Goal: Task Accomplishment & Management: Complete application form

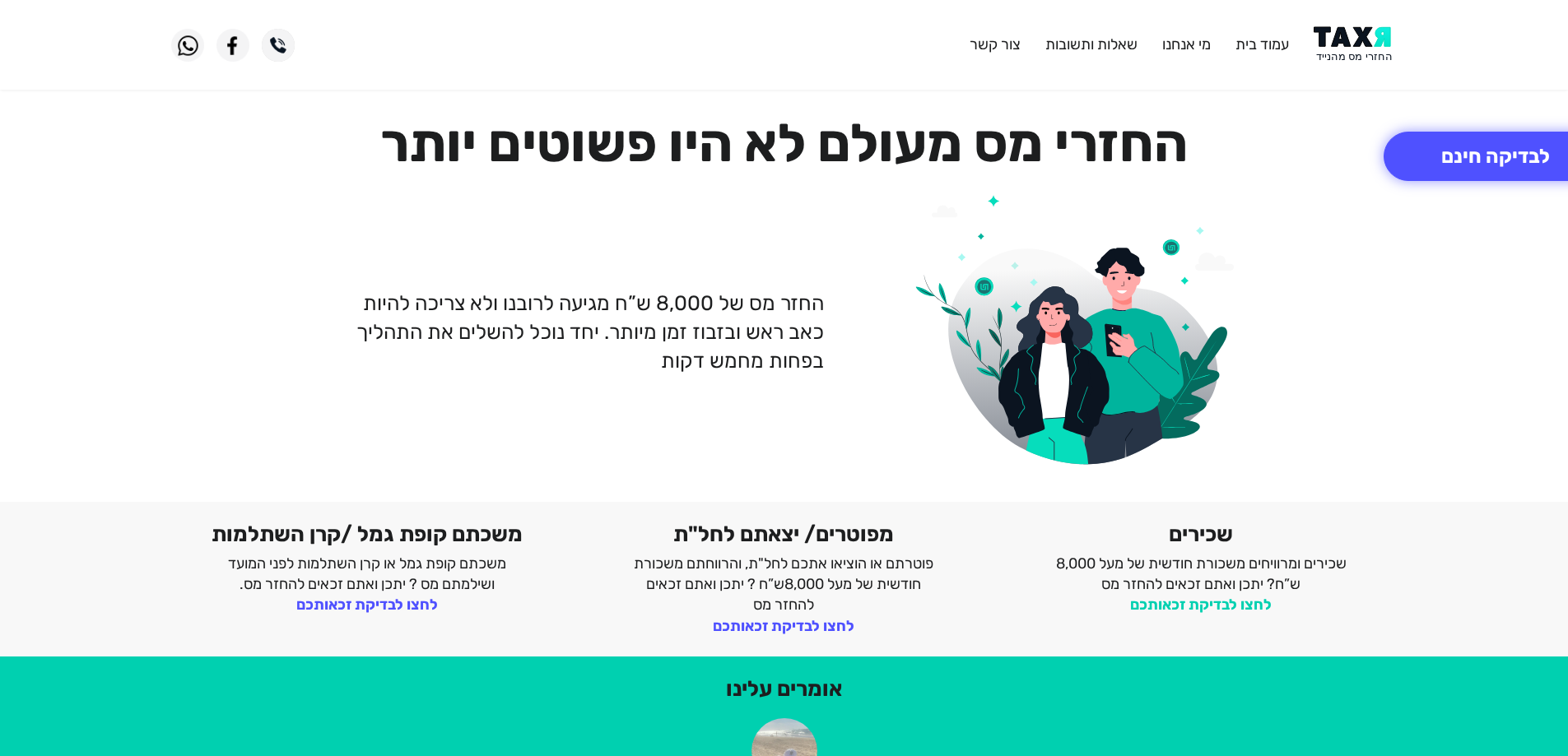
click at [1223, 603] on link "לחצו לבדיקת זכאותכם" at bounding box center [1201, 605] width 142 height 18
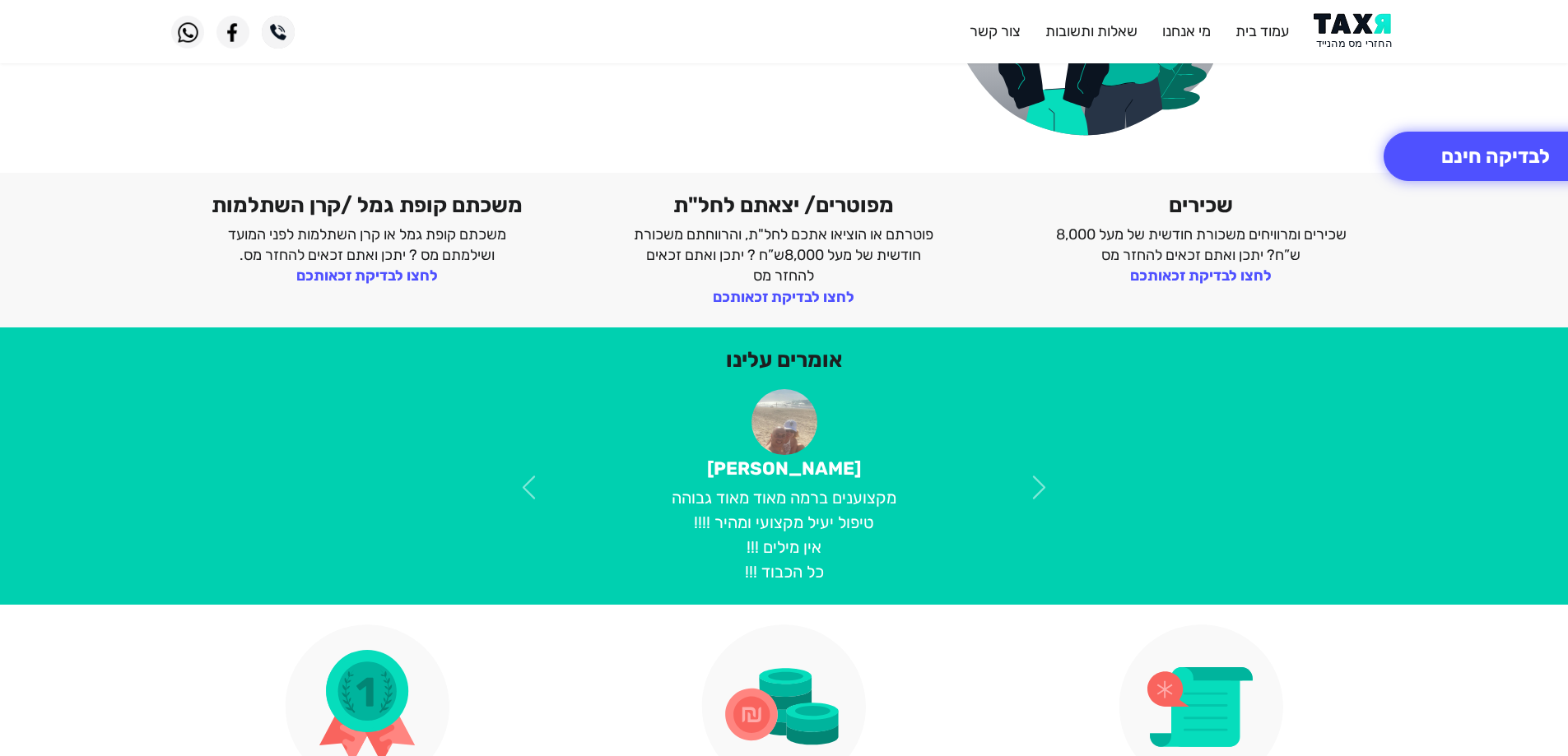
scroll to position [82, 0]
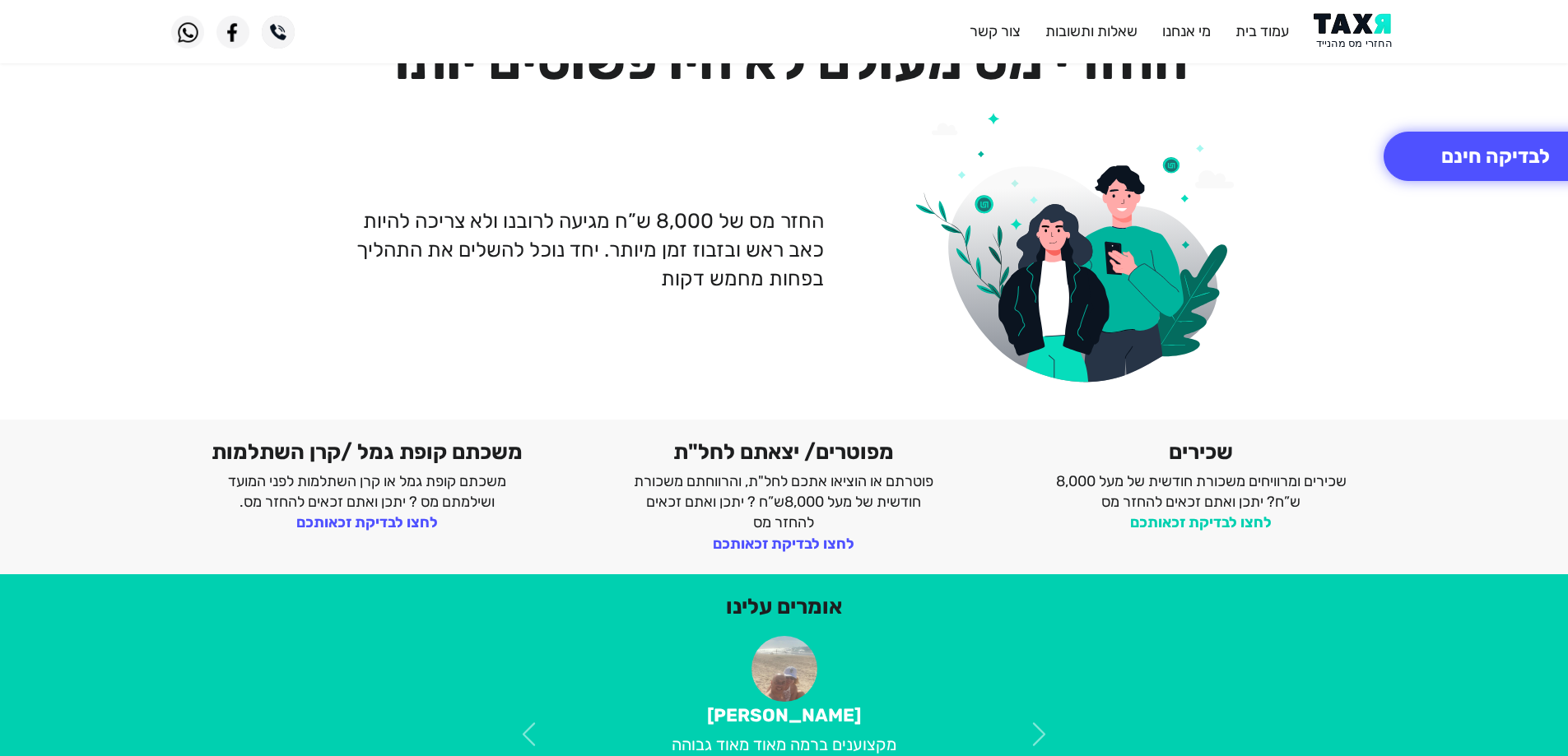
click at [1237, 521] on link "לחצו לבדיקת זכאותכם" at bounding box center [1201, 522] width 142 height 18
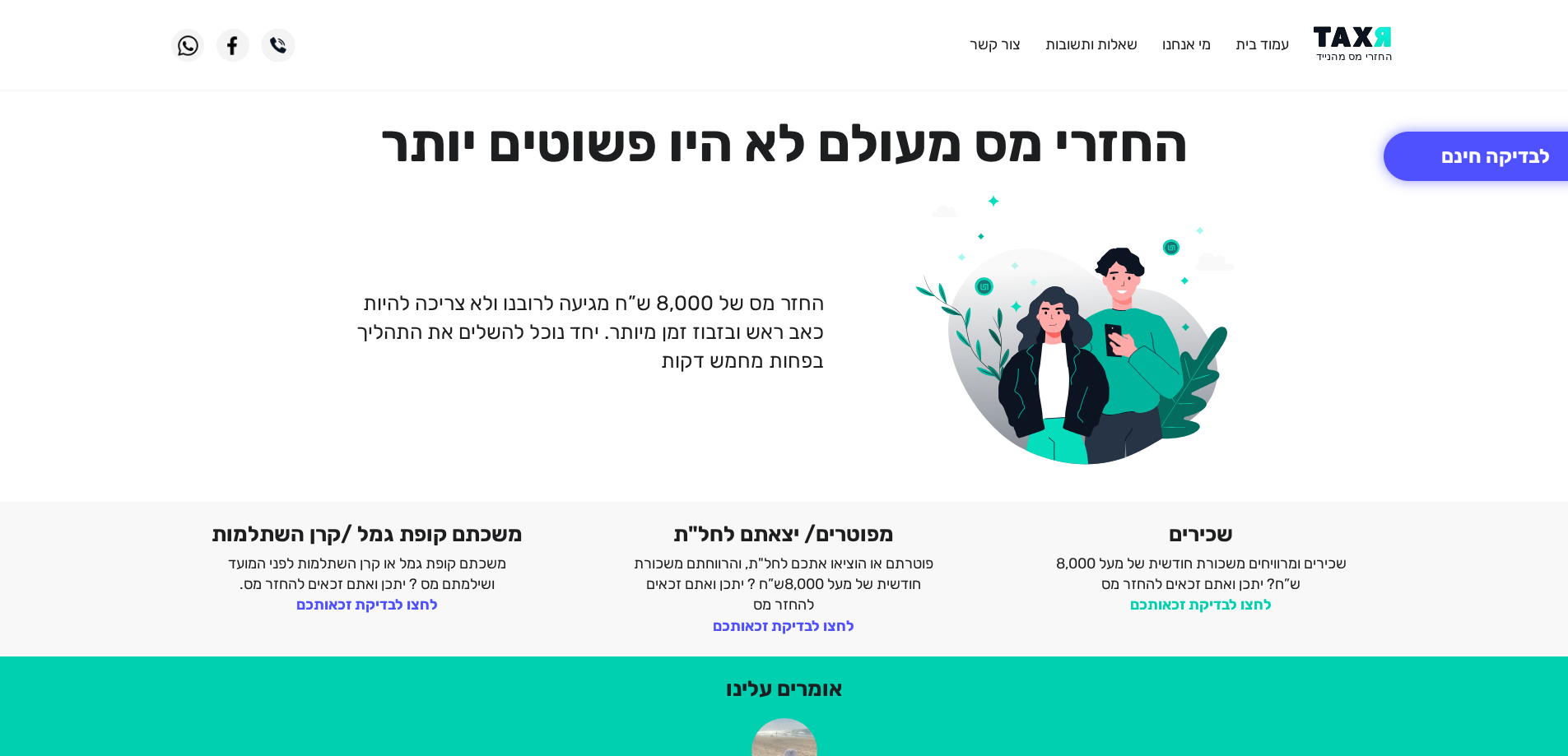
click at [1221, 605] on link "לחצו לבדיקת זכאותכם" at bounding box center [1201, 605] width 142 height 18
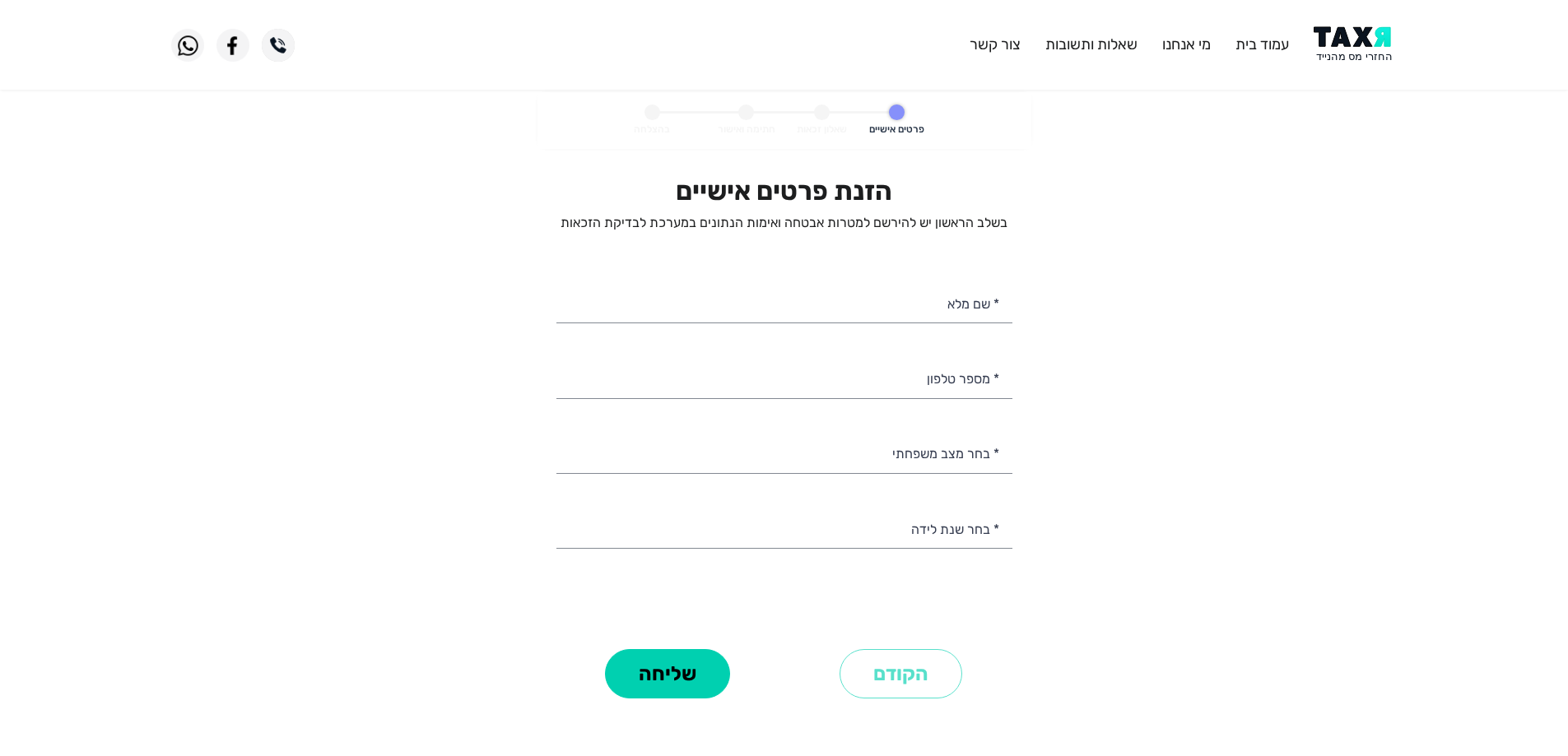
select select
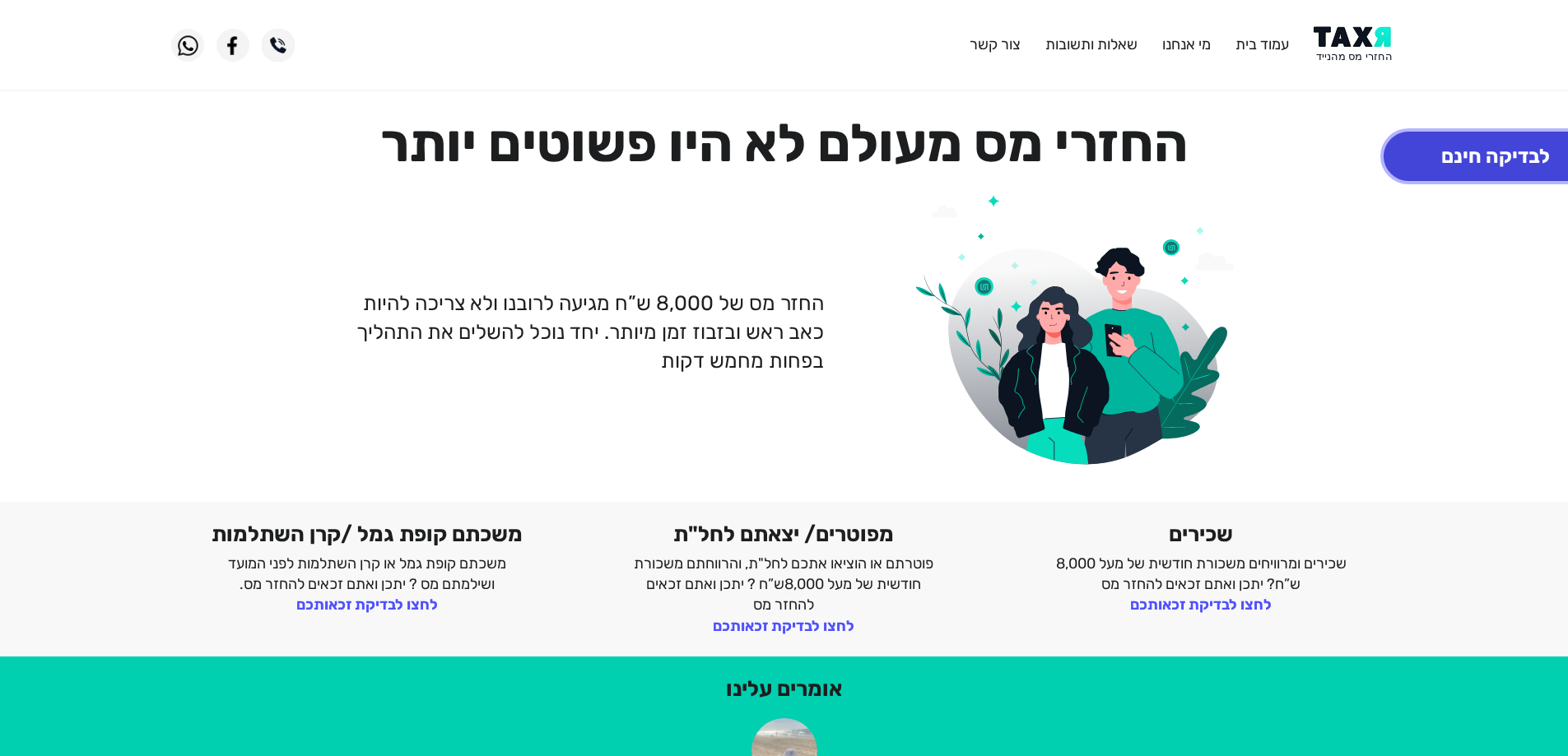
click at [1425, 174] on button "לבדיקה חינם" at bounding box center [1495, 157] width 224 height 50
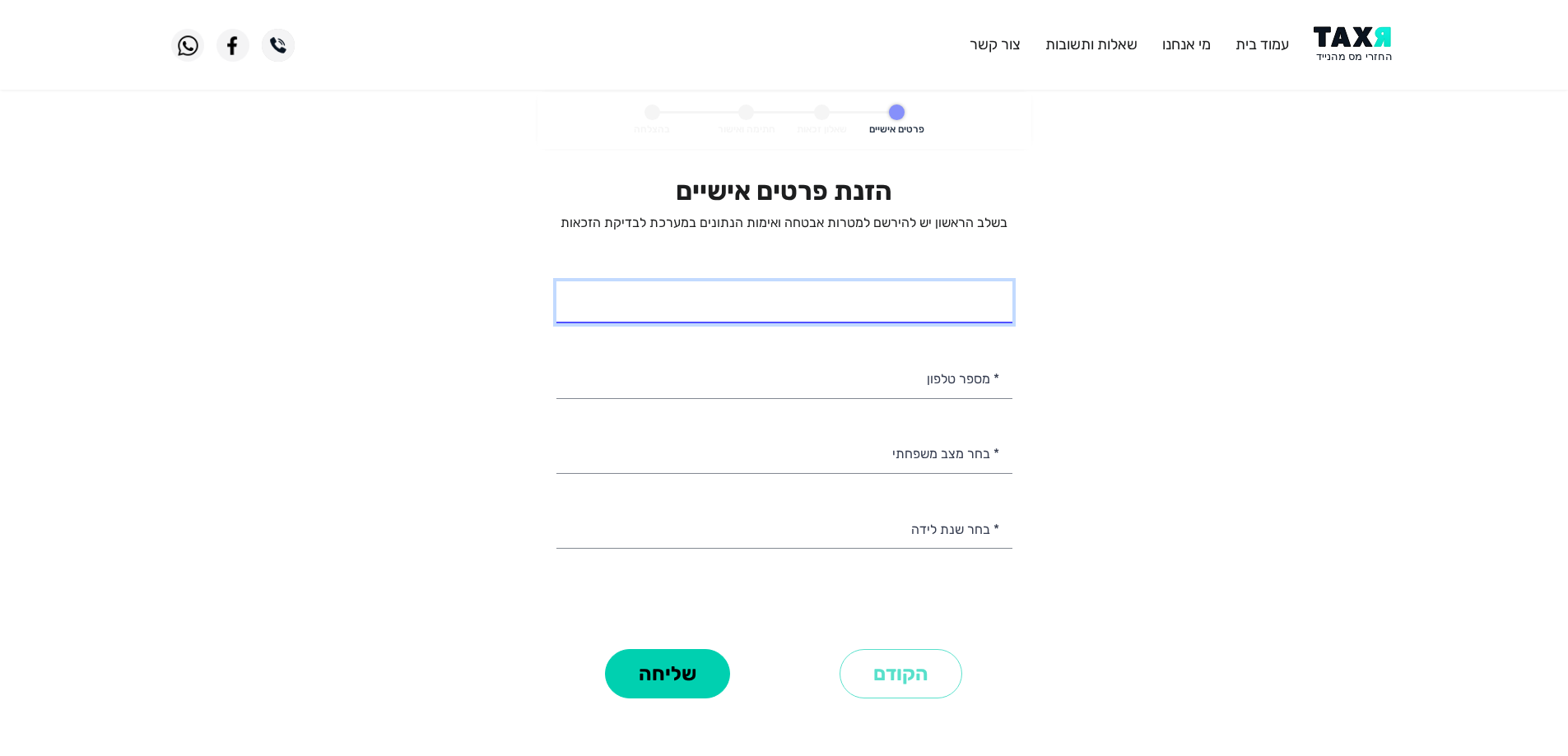
click at [909, 311] on input "* שם מלא" at bounding box center [784, 302] width 456 height 42
type input "מירב כהן"
type input "050-7446142"
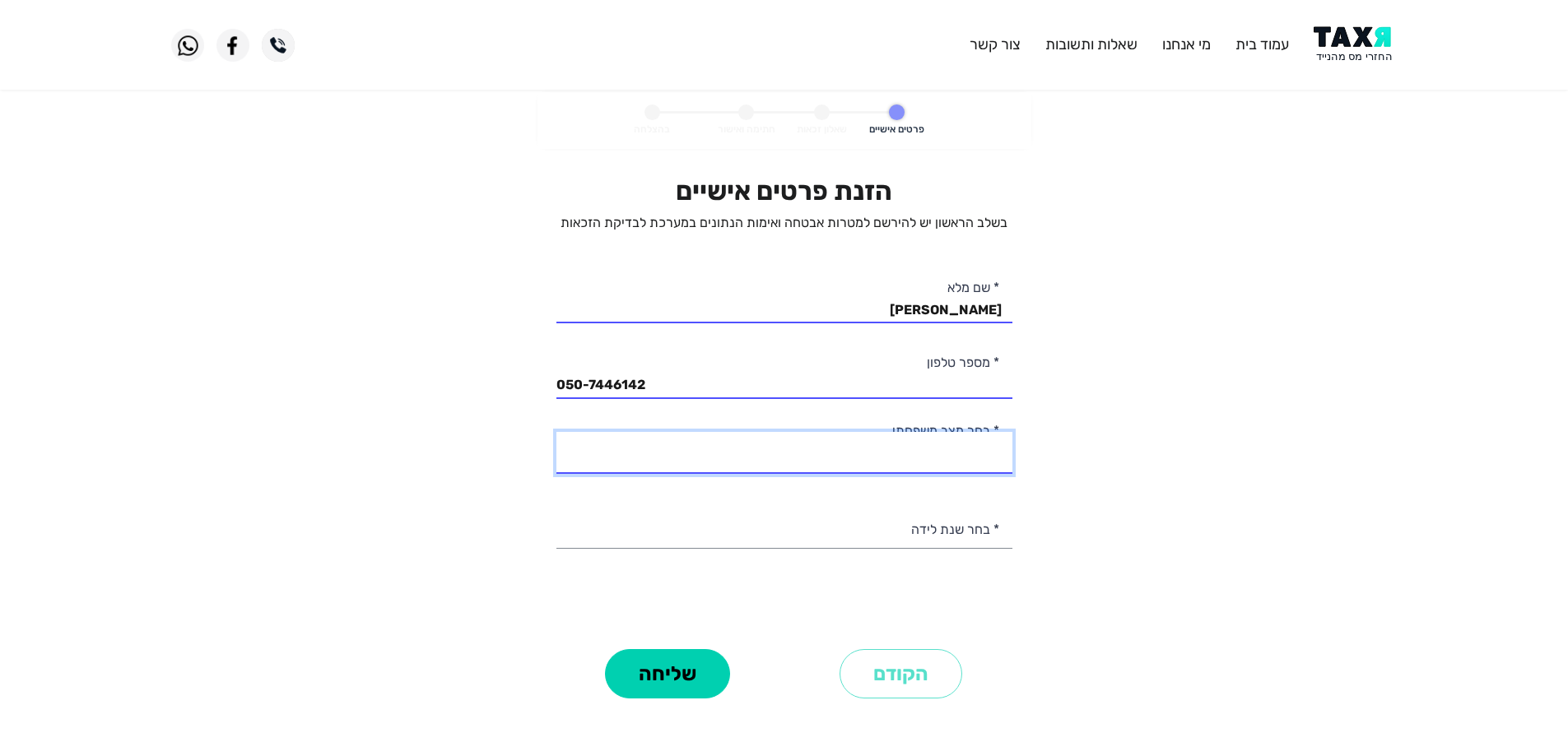
click at [951, 454] on select "רווק/ה נשוי/אה גרוש/ה אלמן/נה" at bounding box center [784, 452] width 456 height 42
select select "3: Divorced"
click at [556, 432] on select "רווק/ה נשוי/אה גרוש/ה אלמן/נה" at bounding box center [784, 452] width 456 height 42
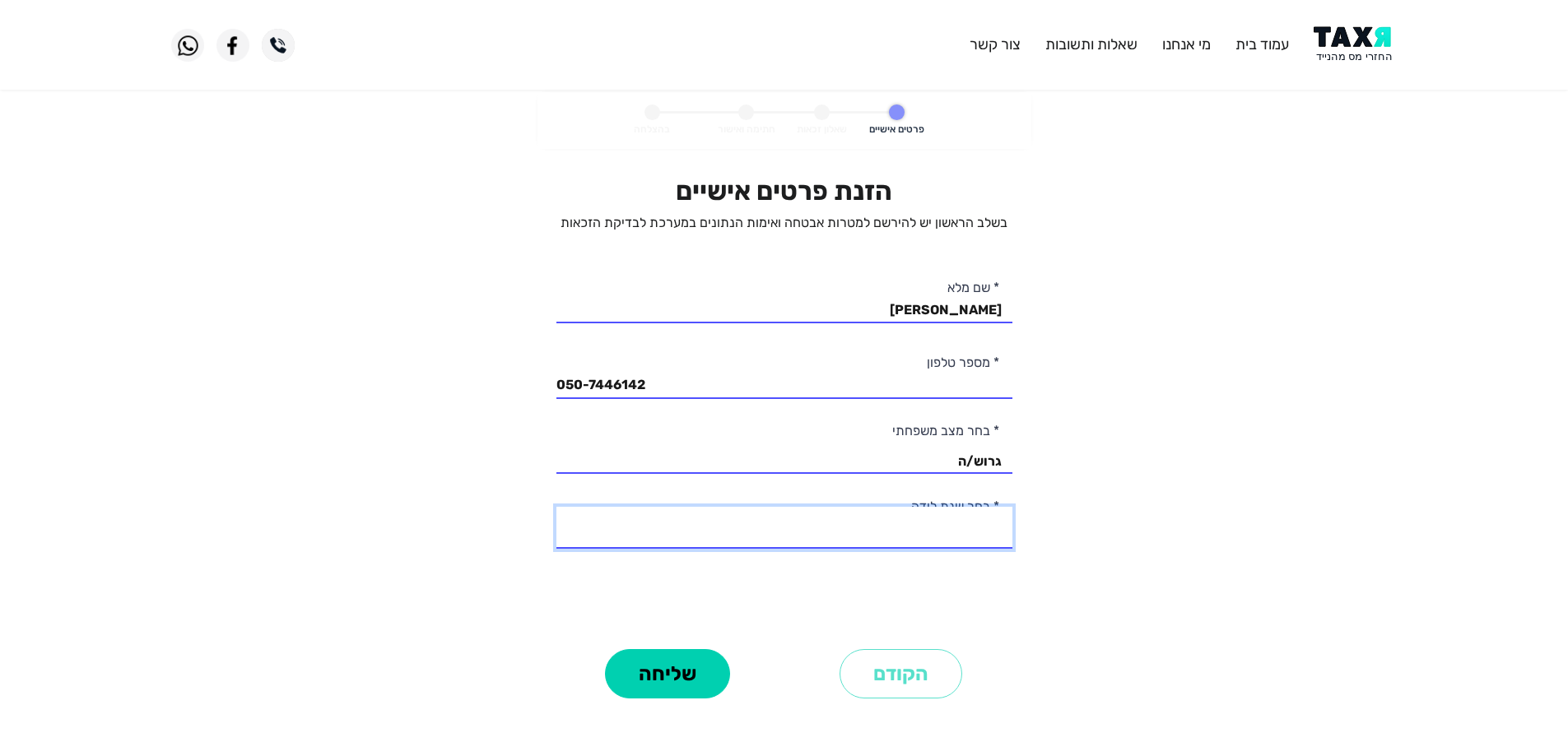
click at [967, 541] on select "2003 2002 2001 2000 1999 1998 1997 1996 1995 1994 1993 1992 1991 1990 1989 1988…" at bounding box center [784, 528] width 456 height 42
select select "33: 1971"
click at [556, 507] on select "2003 2002 2001 2000 1999 1998 1997 1996 1995 1994 1993 1992 1991 1990 1989 1988…" at bounding box center [784, 528] width 456 height 42
click at [942, 585] on div "הזנת פרטים אישיים בשלב הראשון יש להירשם למטרות אבטחה ואימות הנתונים במערכת לבדי…" at bounding box center [784, 410] width 456 height 469
click at [661, 673] on button "שליחה" at bounding box center [667, 675] width 125 height 50
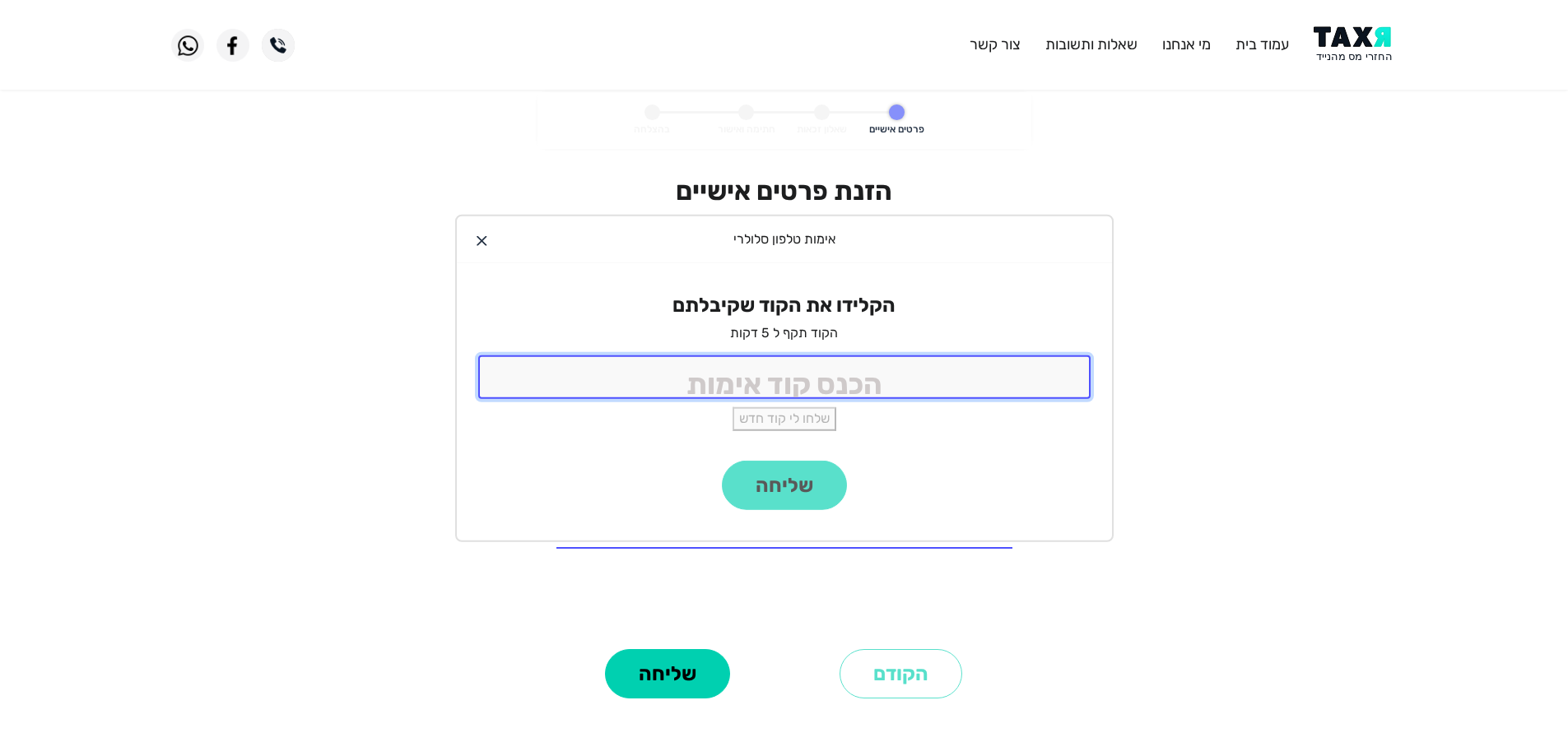
click at [797, 374] on input "tel" at bounding box center [784, 377] width 613 height 43
type input "5102"
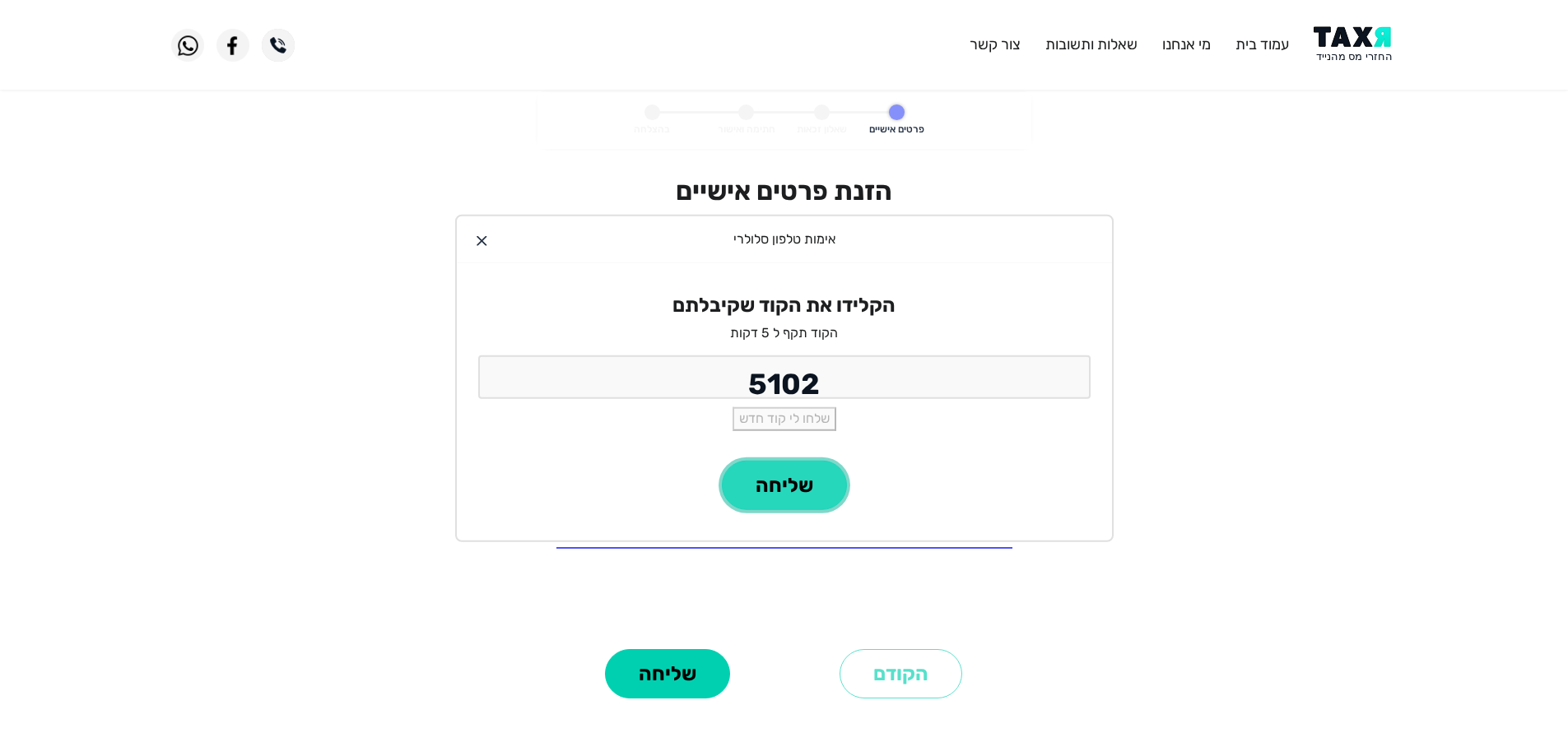
click at [770, 499] on button "שליחה" at bounding box center [784, 486] width 125 height 50
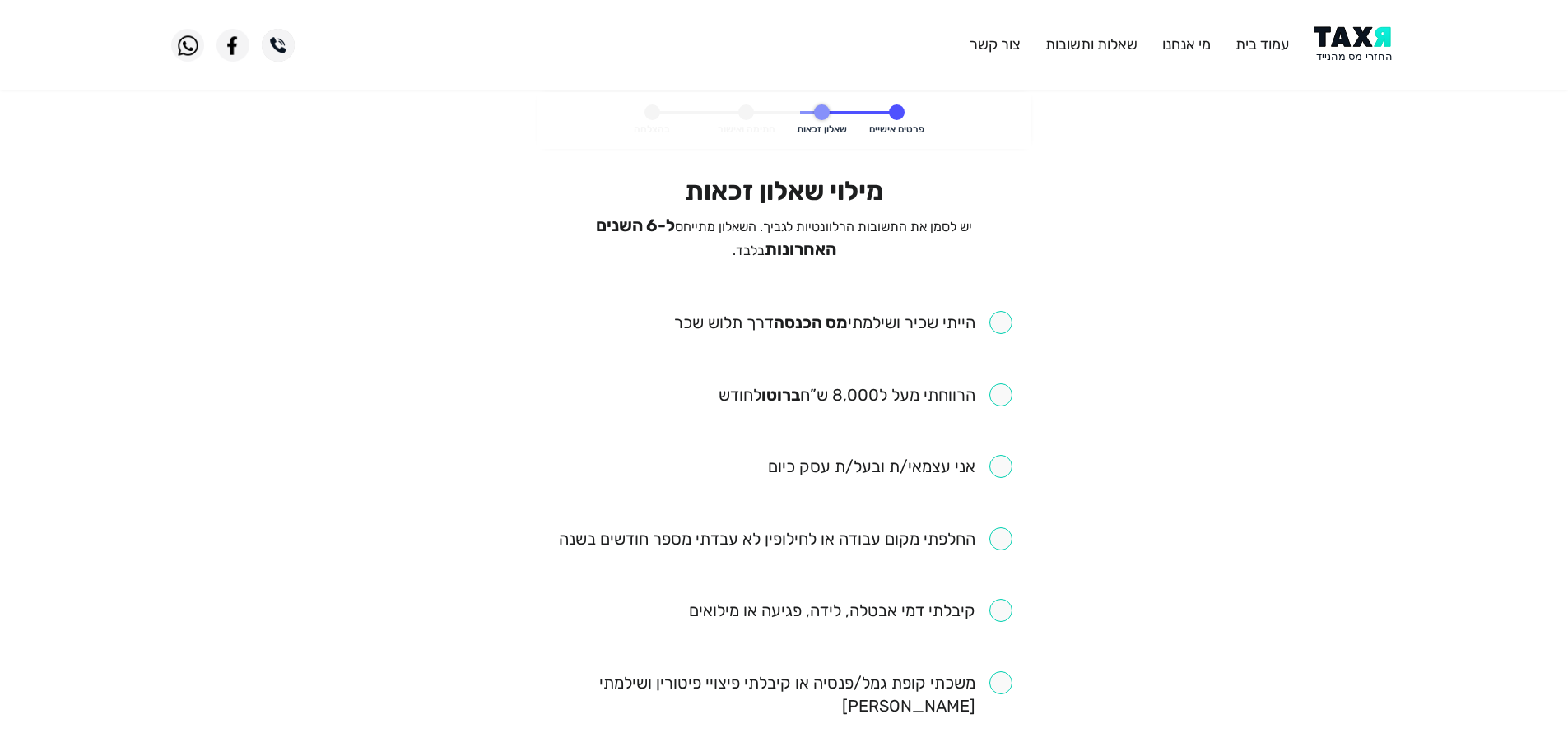
click at [1000, 319] on input "checkbox" at bounding box center [843, 322] width 338 height 23
checkbox input "true"
click at [993, 390] on input "checkbox" at bounding box center [866, 395] width 294 height 23
checkbox input "true"
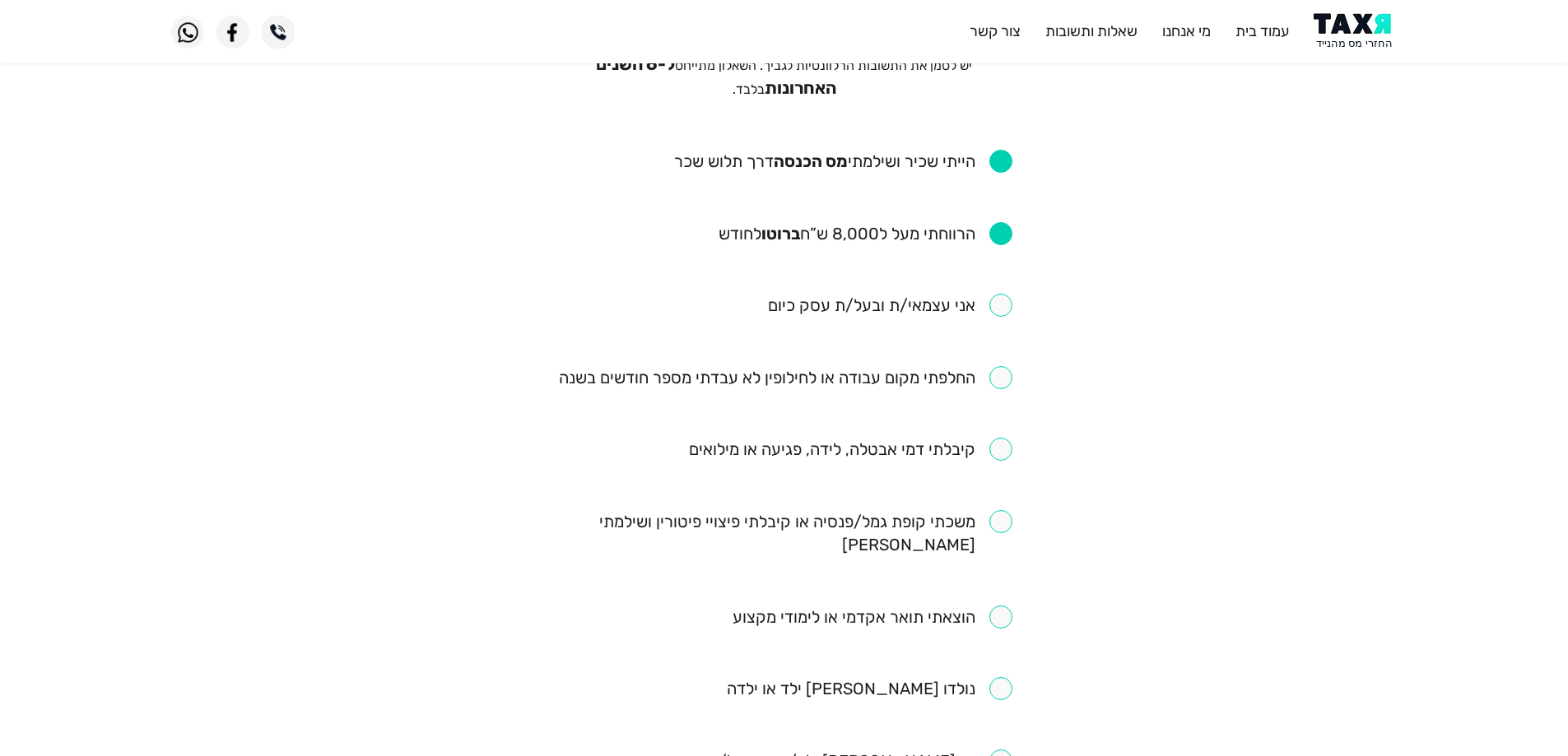
scroll to position [165, 0]
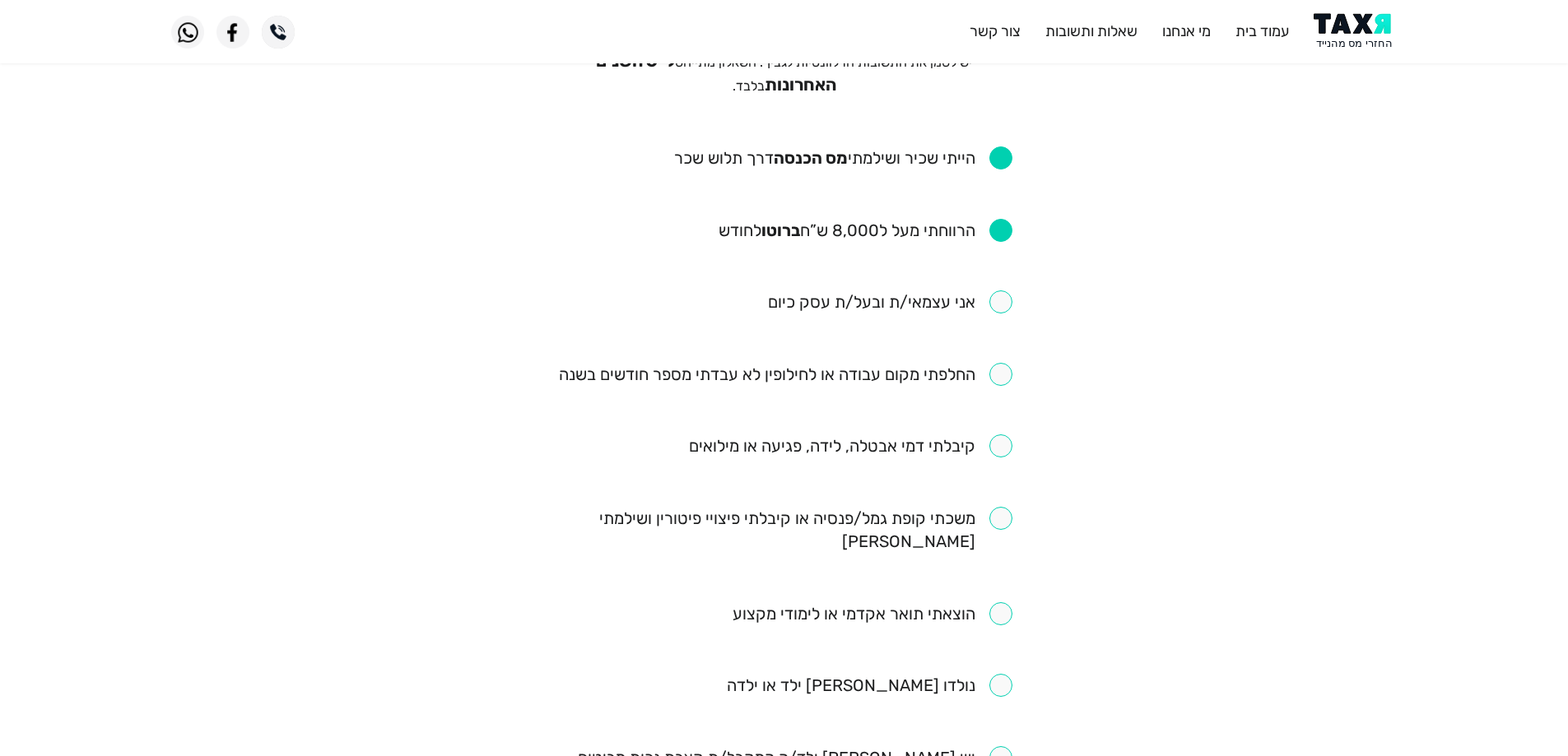
click at [1003, 443] on input "checkbox" at bounding box center [850, 446] width 323 height 23
checkbox input "true"
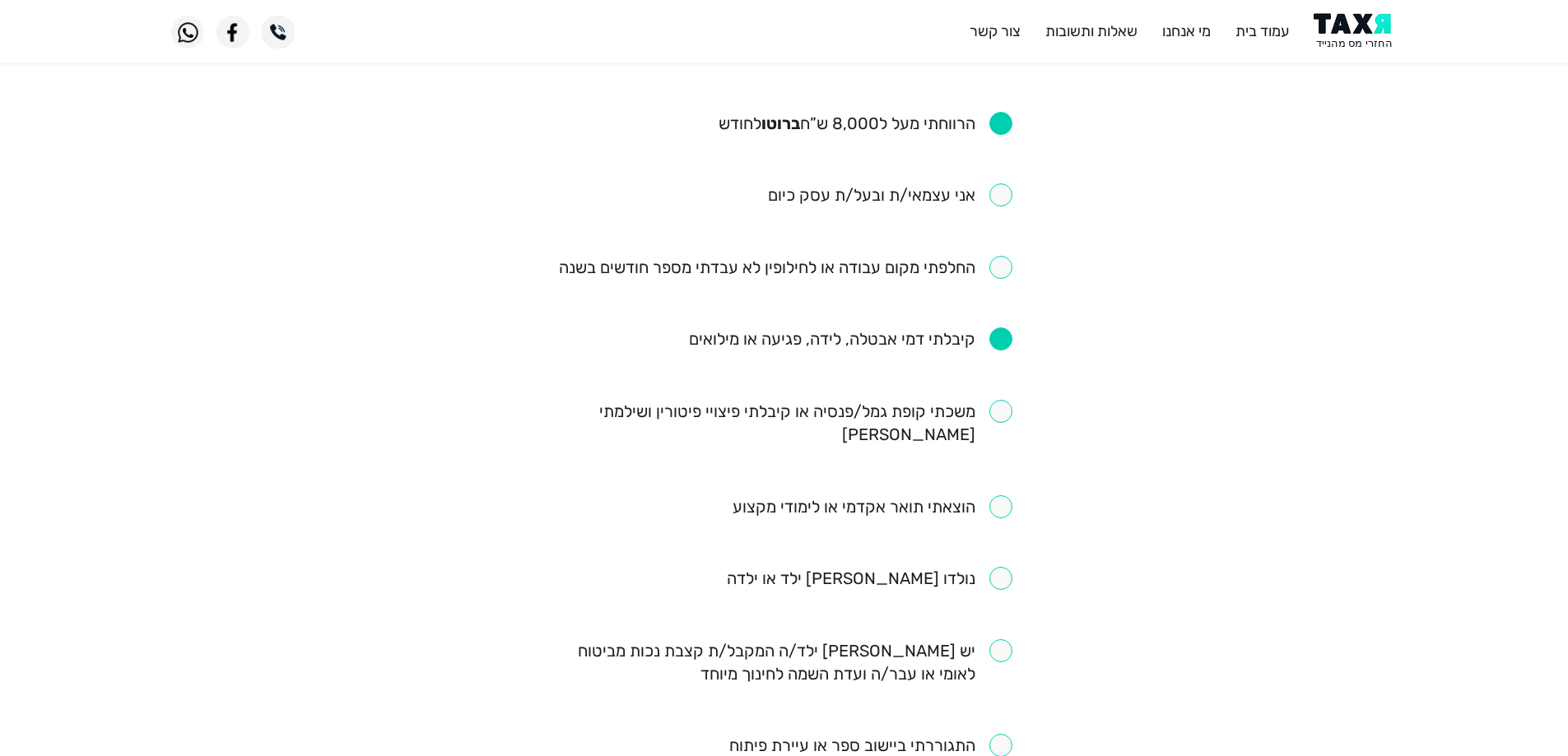
scroll to position [247, 0]
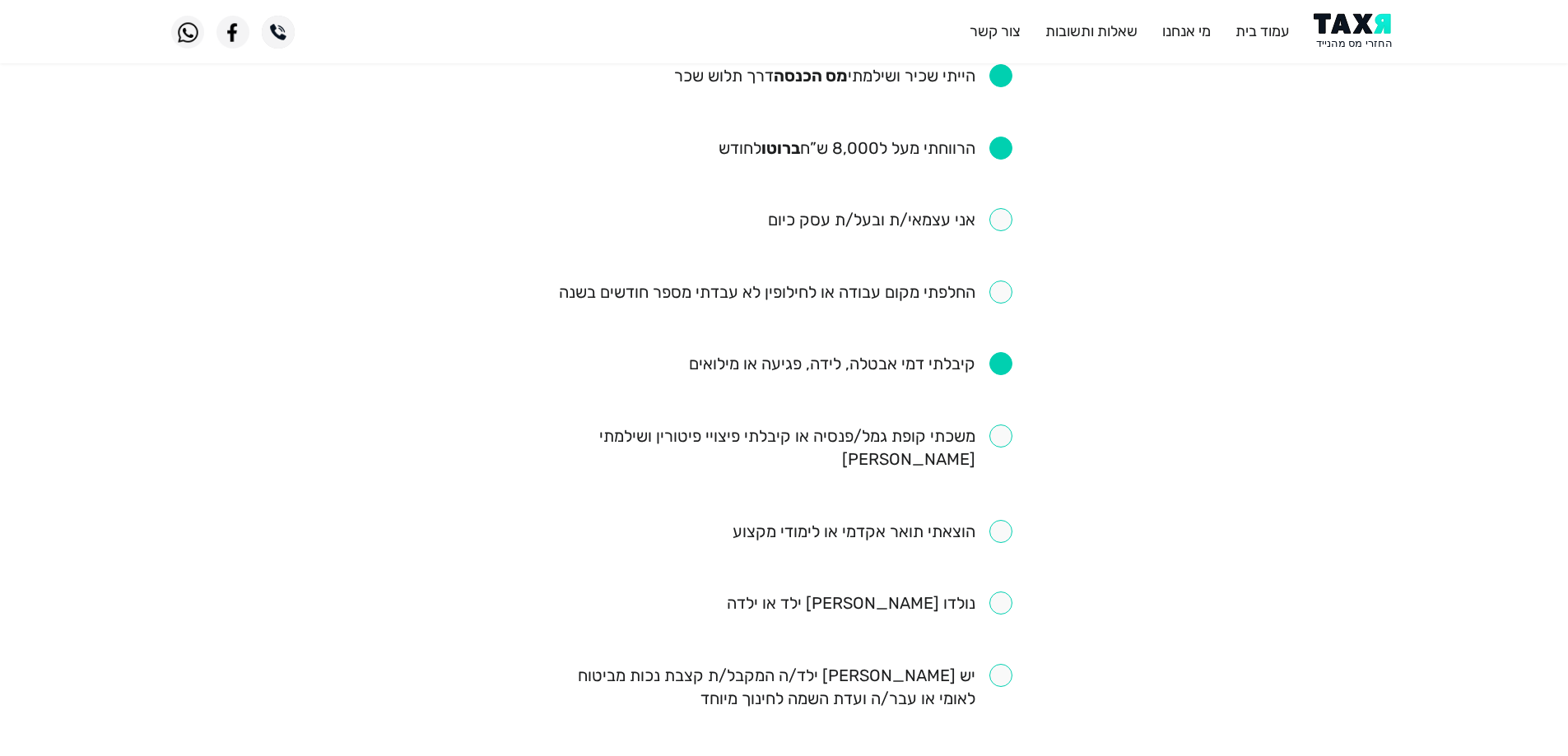
click at [1003, 430] on input "checkbox" at bounding box center [784, 448] width 456 height 46
checkbox input "true"
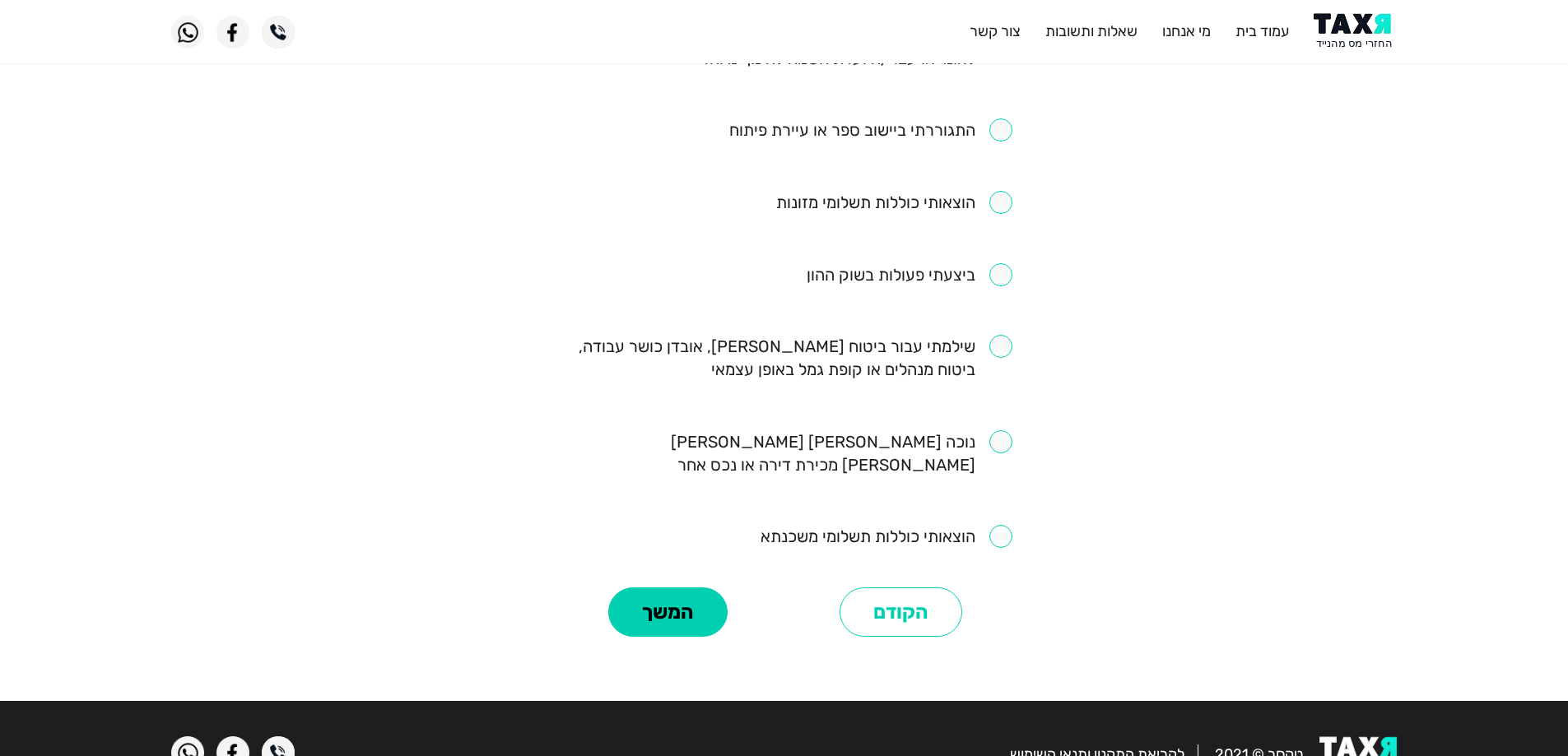
scroll to position [888, 0]
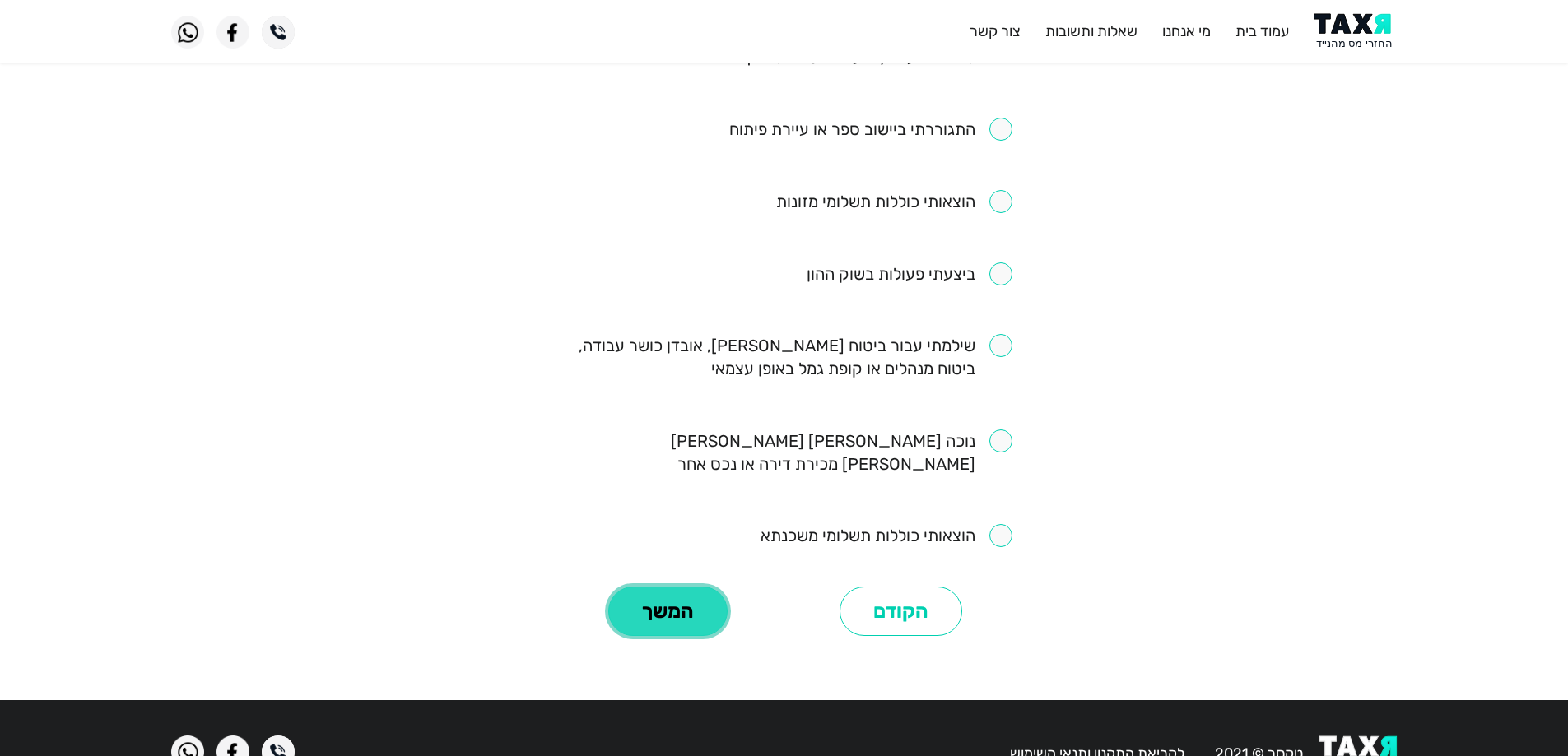
click at [650, 587] on button "המשך" at bounding box center [668, 612] width 120 height 50
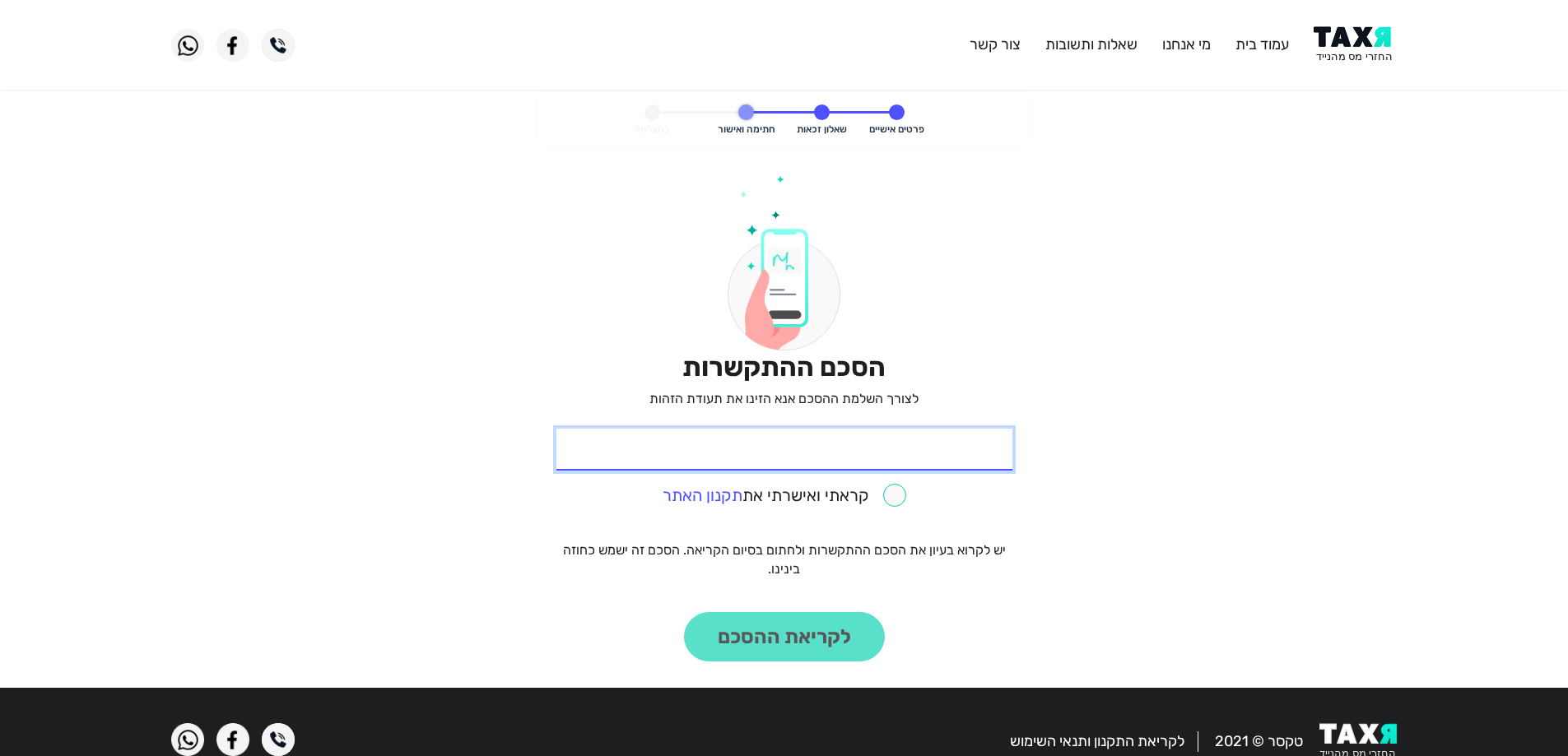
click at [798, 457] on input "* תעודת זהות" at bounding box center [784, 449] width 456 height 42
type input "028437630"
click at [897, 498] on input "checkbox" at bounding box center [784, 496] width 243 height 23
checkbox input "true"
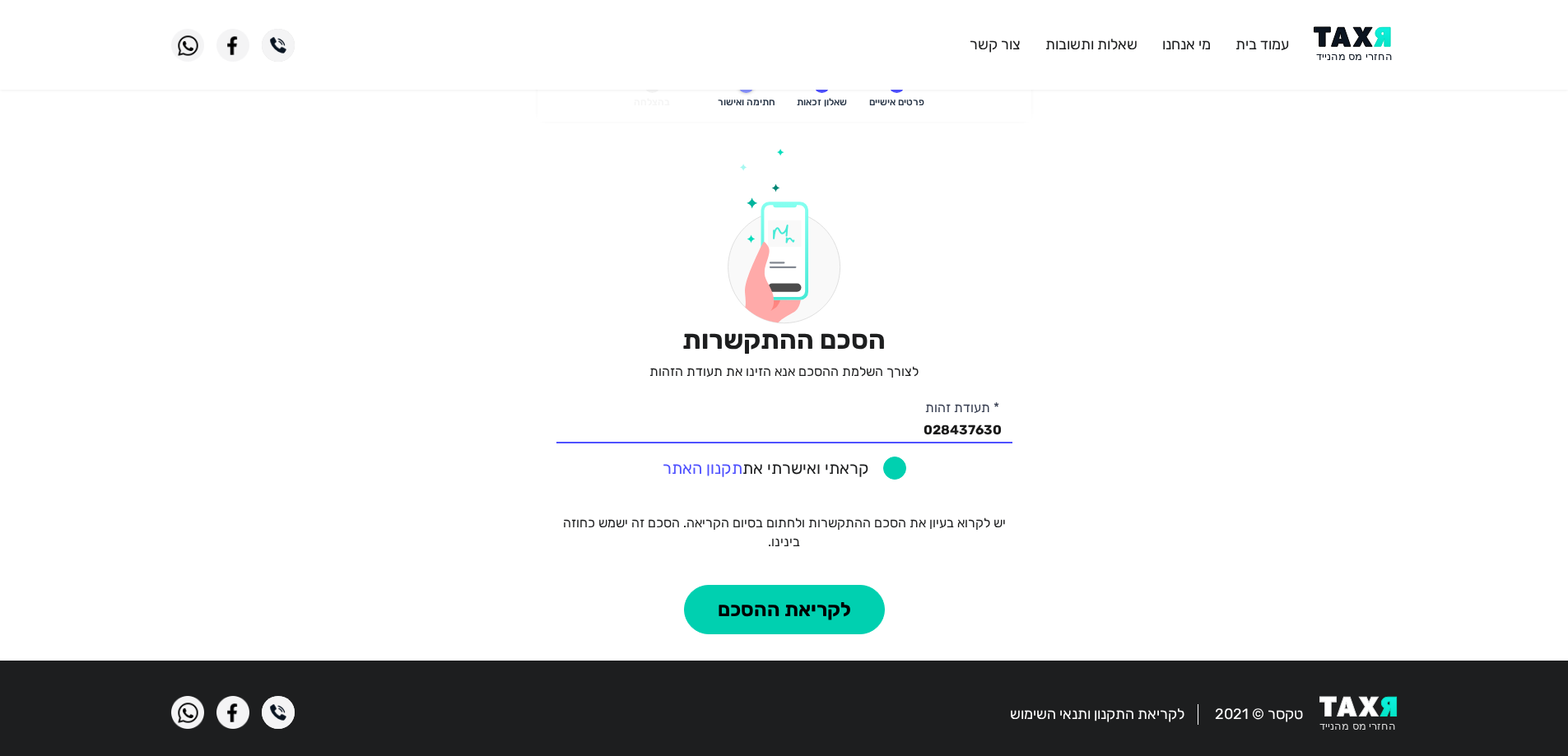
scroll to position [40, 0]
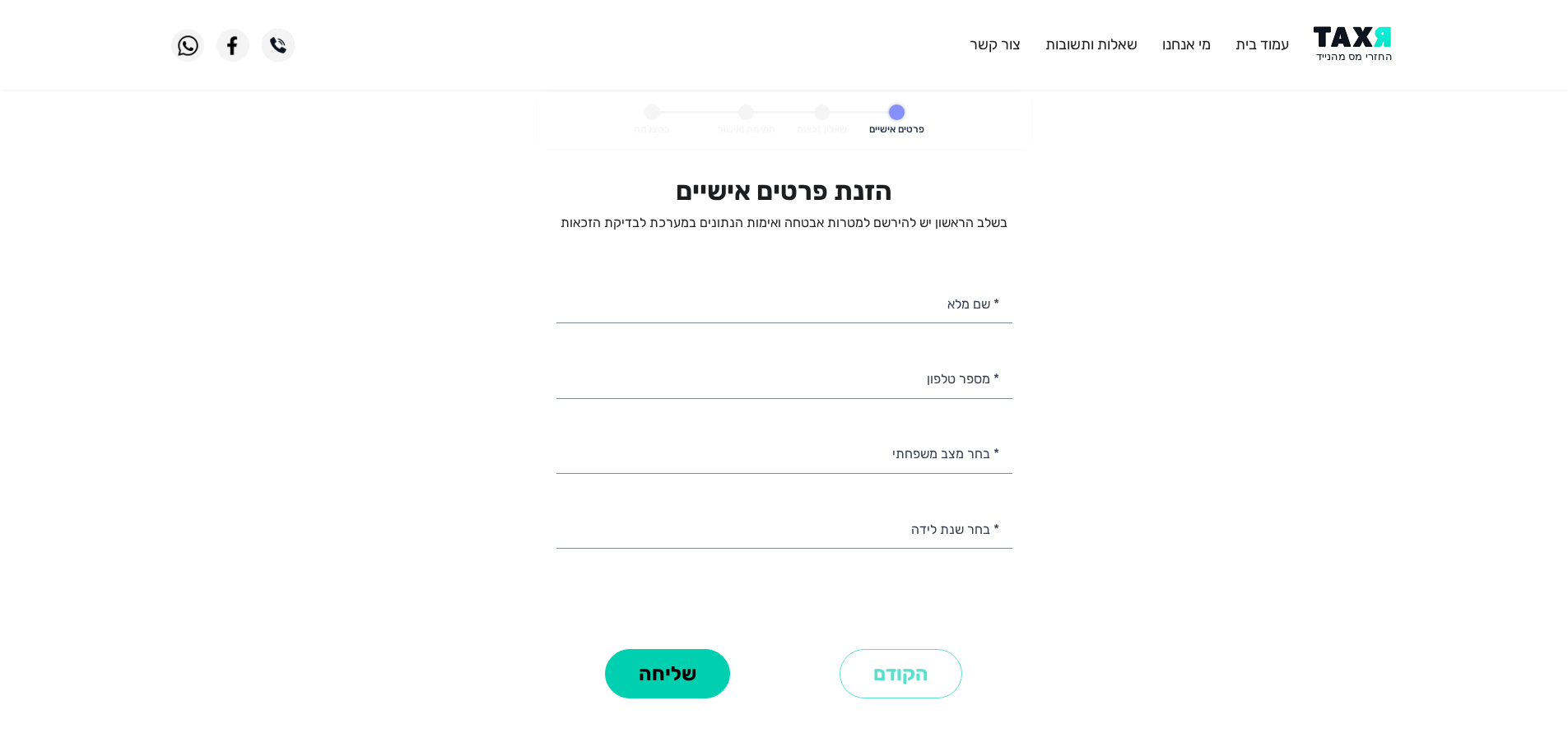
select select
